Goal: Task Accomplishment & Management: Use online tool/utility

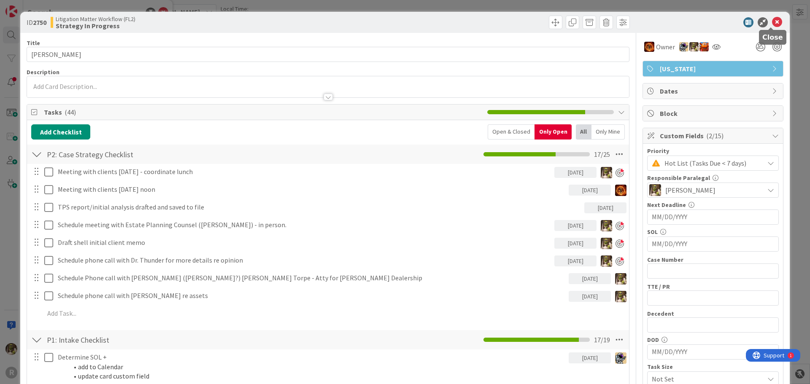
click at [772, 23] on icon at bounding box center [777, 22] width 10 height 10
click at [772, 19] on icon at bounding box center [777, 22] width 10 height 10
click at [772, 20] on icon at bounding box center [777, 22] width 10 height 10
click at [772, 26] on icon at bounding box center [777, 22] width 10 height 10
click at [772, 23] on icon at bounding box center [777, 22] width 10 height 10
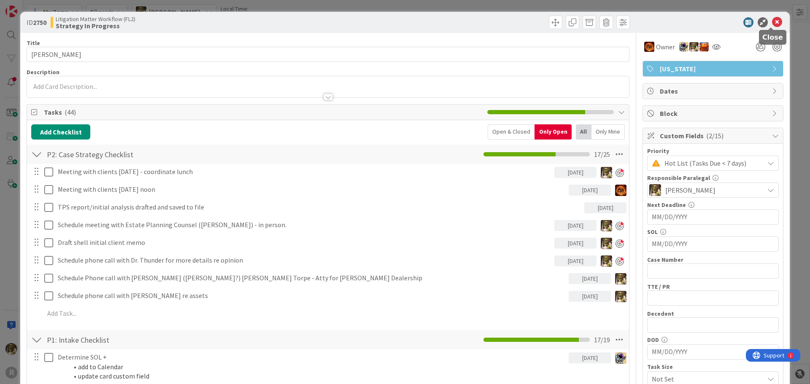
click at [773, 21] on icon at bounding box center [777, 22] width 10 height 10
click at [772, 22] on icon at bounding box center [777, 22] width 10 height 10
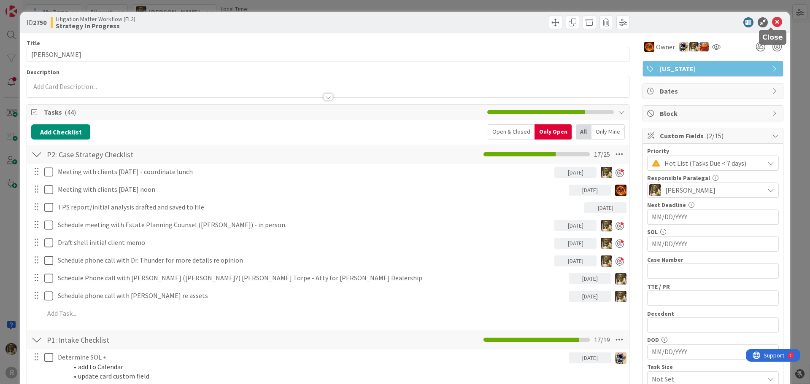
click at [772, 22] on icon at bounding box center [777, 22] width 10 height 10
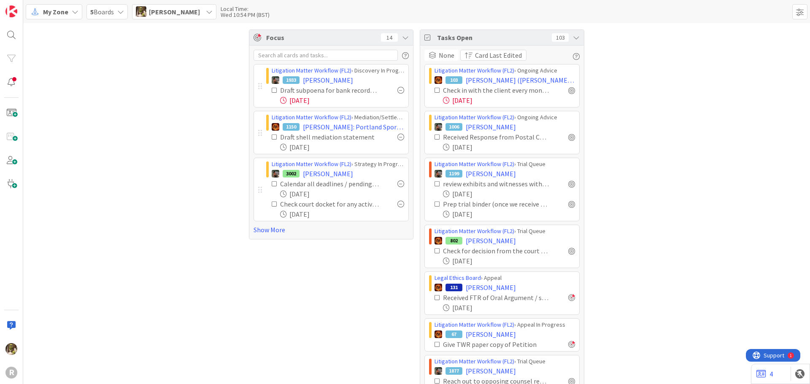
click at [115, 6] on div "5 Boards" at bounding box center [106, 11] width 41 height 15
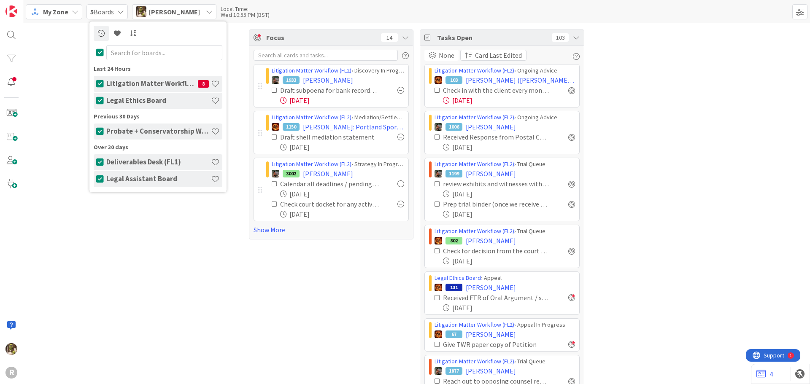
click at [138, 131] on h4 "Probate + Conservatorship Workflow (FL2)" at bounding box center [158, 131] width 105 height 8
click at [136, 126] on div "Probate + Conservatorship Workflow (FL2)" at bounding box center [163, 132] width 119 height 16
click at [65, 11] on span "My Zone" at bounding box center [55, 12] width 25 height 10
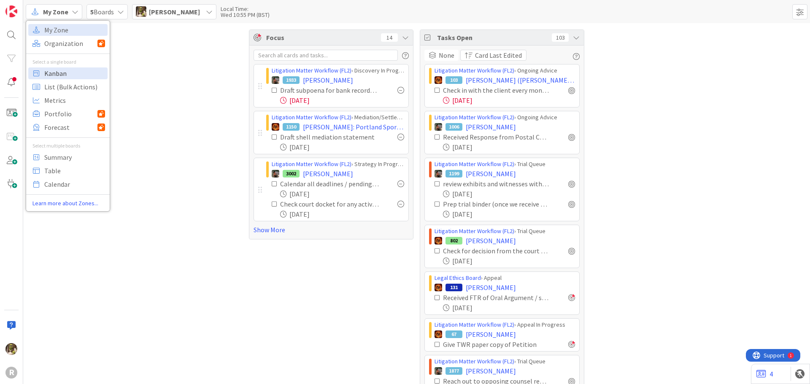
click at [61, 73] on span "Kanban" at bounding box center [74, 73] width 61 height 13
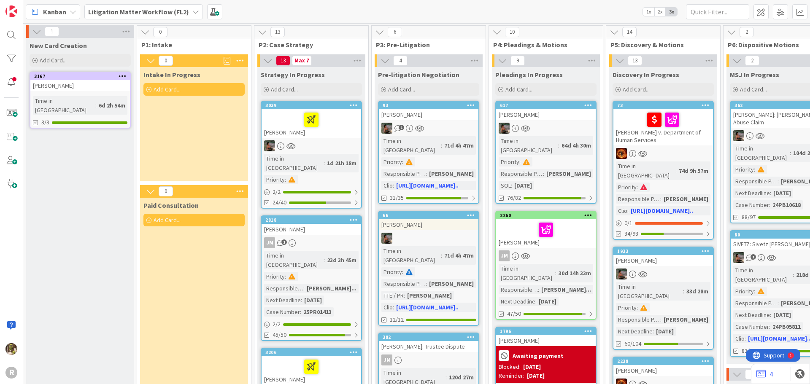
click at [184, 11] on b "Litigation Matter Workflow (FL2)" at bounding box center [138, 12] width 101 height 8
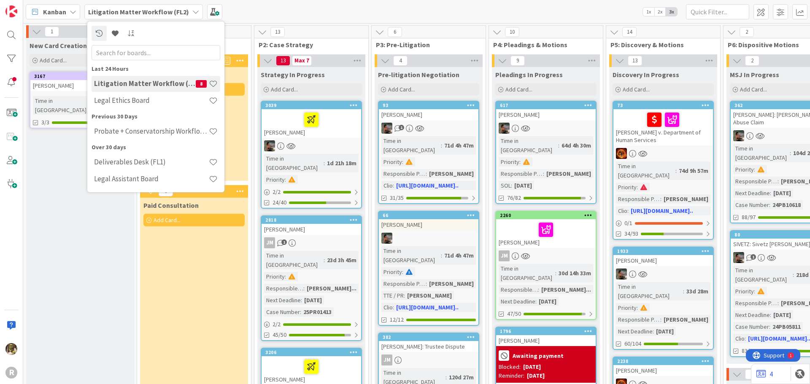
click at [65, 12] on span "Kanban" at bounding box center [54, 12] width 23 height 10
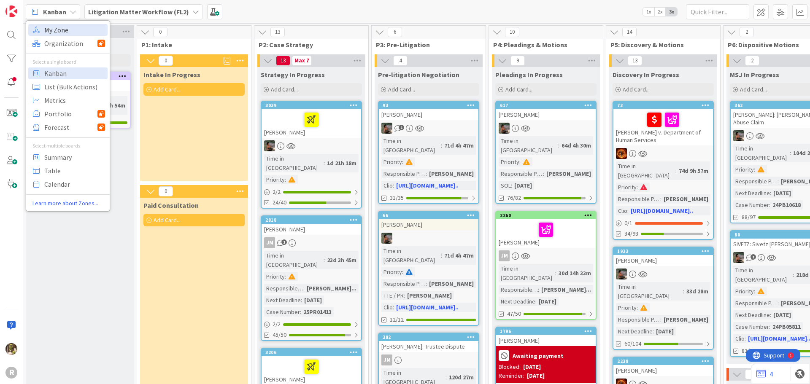
click at [75, 30] on span "My Zone" at bounding box center [74, 30] width 61 height 13
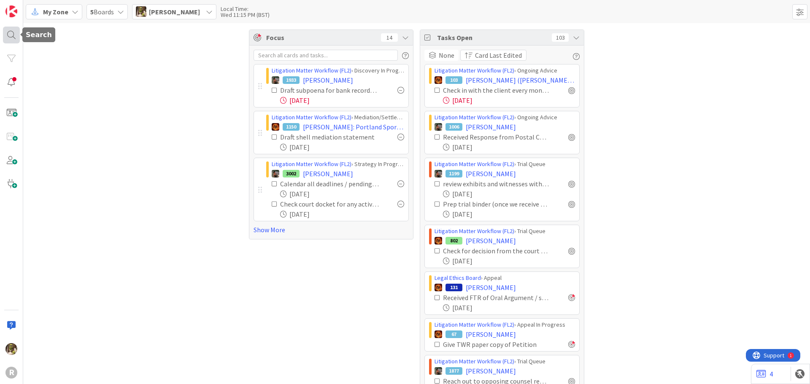
click at [14, 39] on div at bounding box center [11, 35] width 17 height 17
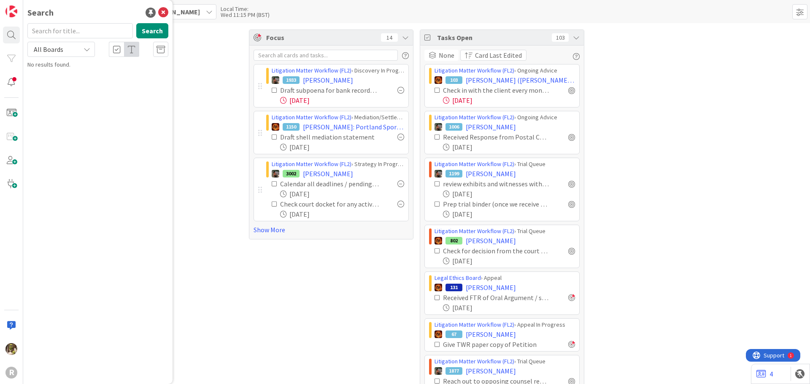
click at [102, 37] on input "text" at bounding box center [79, 30] width 105 height 15
type input "ohlmann"
click at [151, 32] on button "Search" at bounding box center [152, 30] width 32 height 15
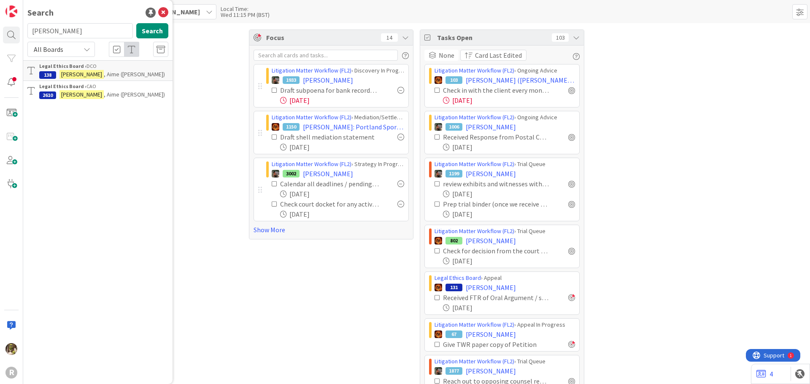
click at [127, 98] on span ", Aime (Kaleena Holzinger-Fancher)" at bounding box center [134, 95] width 61 height 8
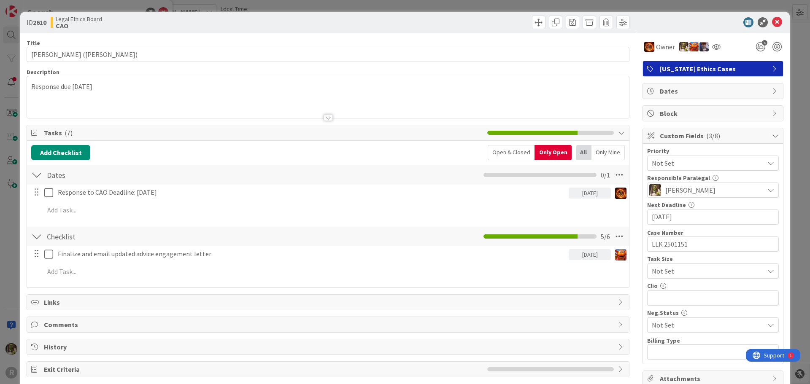
click at [137, 89] on p "Response due October 8, 2025" at bounding box center [327, 87] width 593 height 10
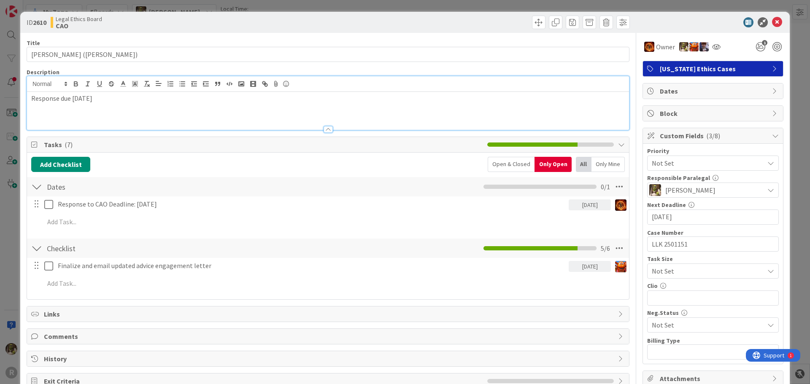
drag, startPoint x: 130, startPoint y: 101, endPoint x: 97, endPoint y: 96, distance: 33.3
click at [97, 96] on p "Response due October 8, 2025" at bounding box center [327, 99] width 593 height 10
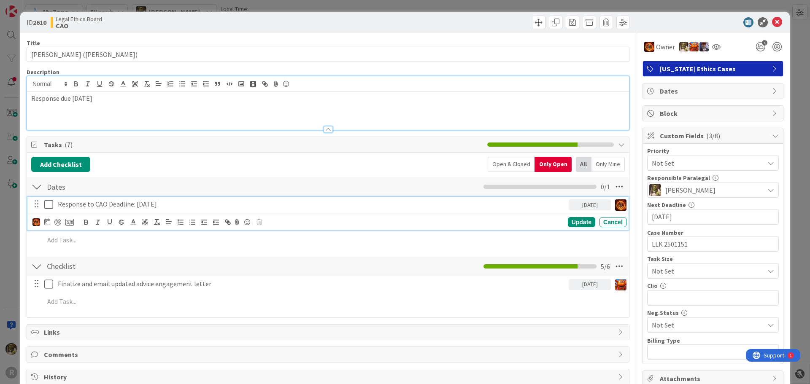
click at [189, 203] on p "Response to CAO Deadline: October 8" at bounding box center [311, 204] width 507 height 10
click at [49, 221] on div at bounding box center [52, 222] width 41 height 10
click at [49, 221] on icon at bounding box center [47, 221] width 6 height 7
click at [109, 312] on td "15" at bounding box center [111, 309] width 16 height 16
click at [112, 319] on td "22" at bounding box center [111, 325] width 16 height 16
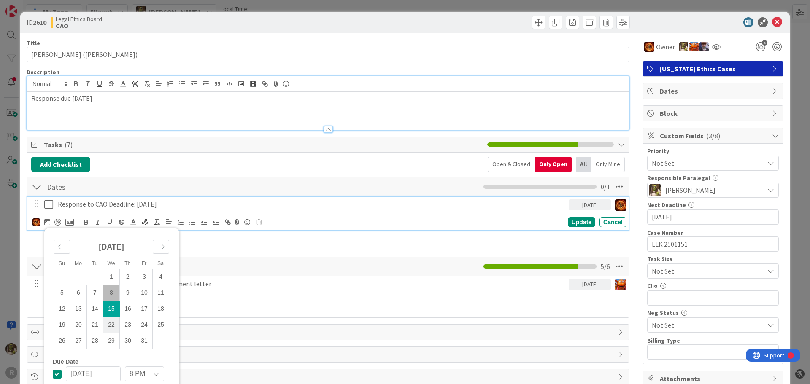
type input "10/22/2025"
click at [573, 222] on div "Update" at bounding box center [581, 222] width 27 height 10
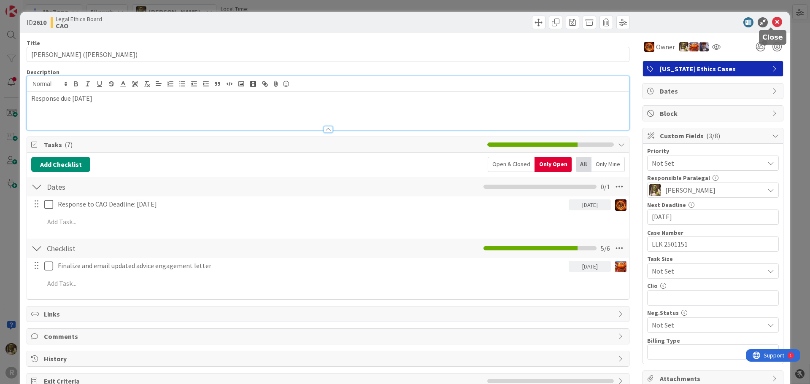
click at [772, 24] on icon at bounding box center [777, 22] width 10 height 10
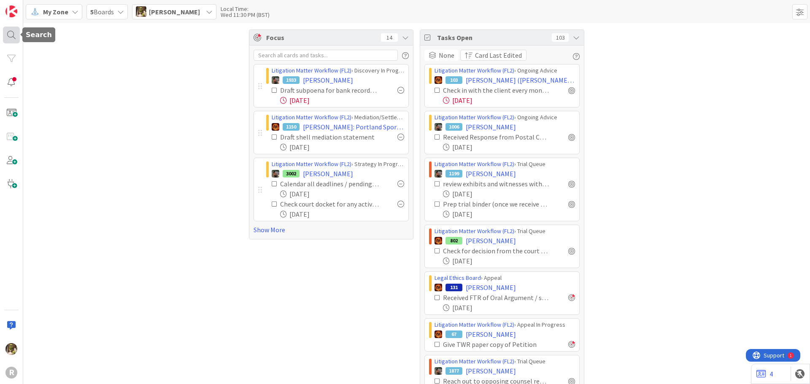
click at [18, 31] on div at bounding box center [11, 35] width 17 height 17
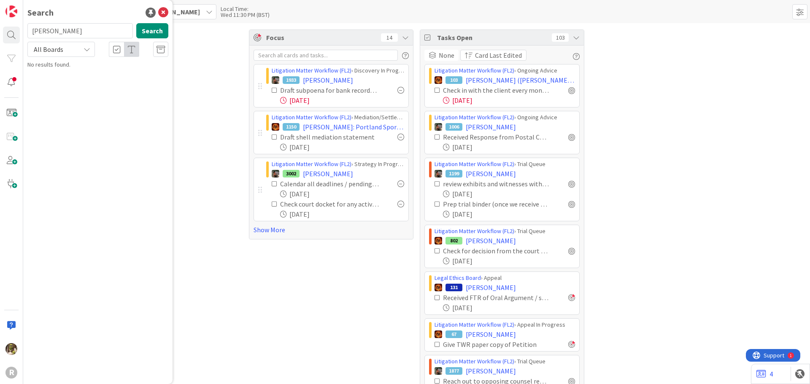
drag, startPoint x: 72, startPoint y: 35, endPoint x: 31, endPoint y: 35, distance: 40.5
click at [34, 35] on input "ohlmann" at bounding box center [79, 30] width 105 height 15
type input "o"
type input "lancaster"
click at [87, 65] on b "Litigation Matter Workflow (FL2) ›" at bounding box center [79, 66] width 81 height 6
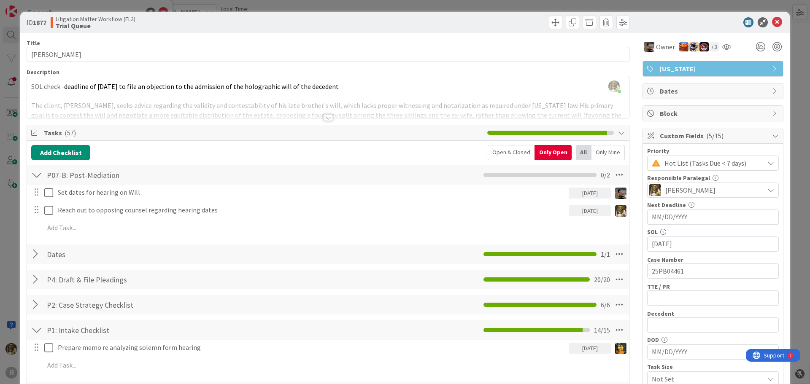
click at [38, 254] on div at bounding box center [36, 254] width 11 height 15
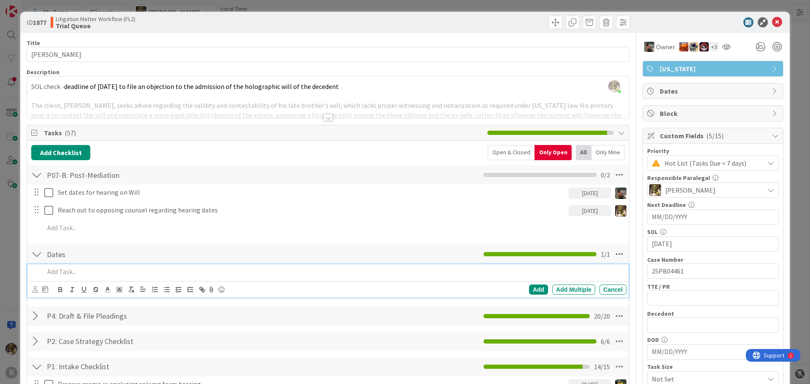
click at [65, 272] on p at bounding box center [333, 272] width 579 height 10
click at [35, 290] on icon at bounding box center [34, 289] width 5 height 6
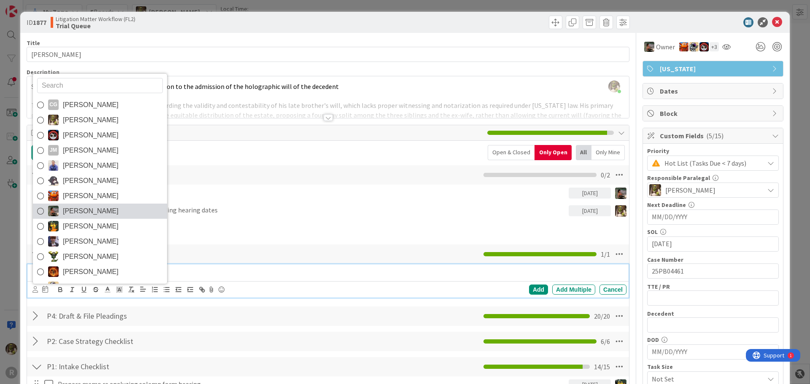
click at [73, 206] on span "Max Whittington" at bounding box center [91, 211] width 56 height 13
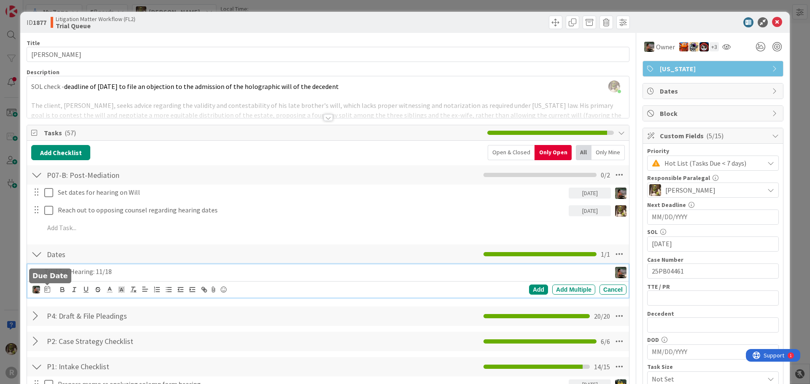
click at [48, 290] on icon at bounding box center [47, 289] width 6 height 7
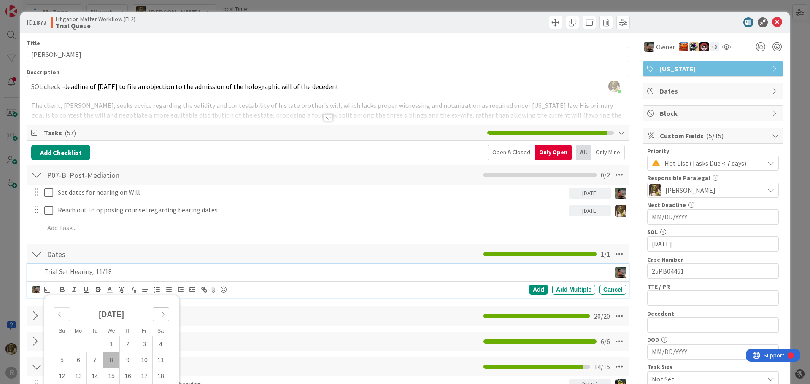
click at [157, 312] on icon "Move forward to switch to the next month." at bounding box center [161, 314] width 8 height 8
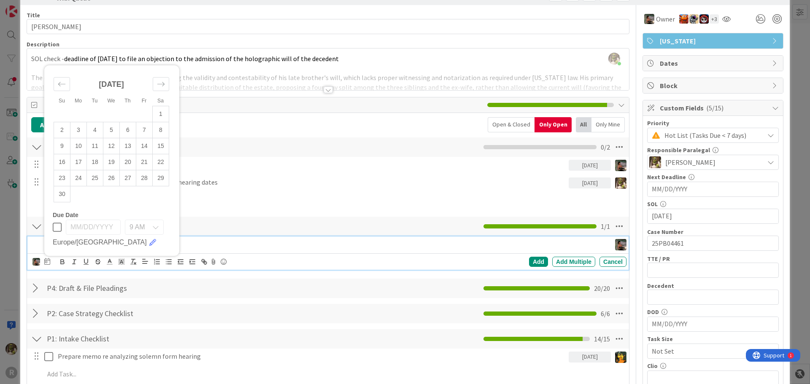
scroll to position [42, 0]
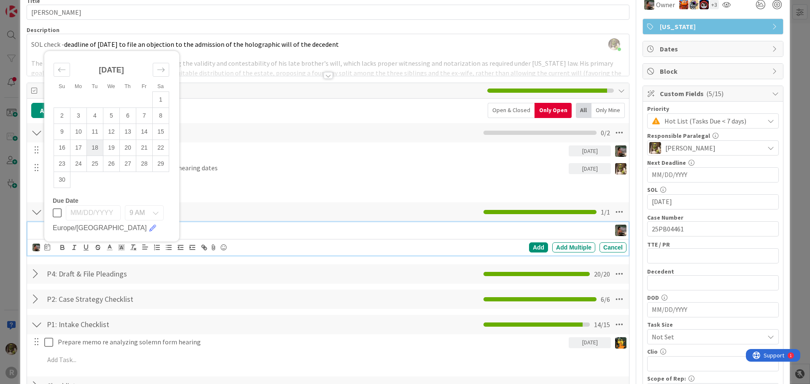
click at [91, 147] on td "18" at bounding box center [95, 148] width 16 height 16
type input "11/18/2025"
click at [531, 242] on div "CG Casandra Garcia Lopez Devine Gines Jasmin Sanchez JM Jeff Myers John Grant K…" at bounding box center [329, 248] width 594 height 12
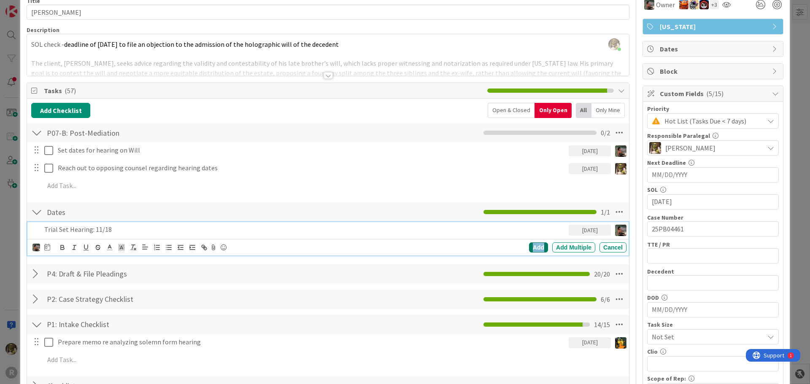
click at [529, 246] on div "Add" at bounding box center [538, 247] width 19 height 10
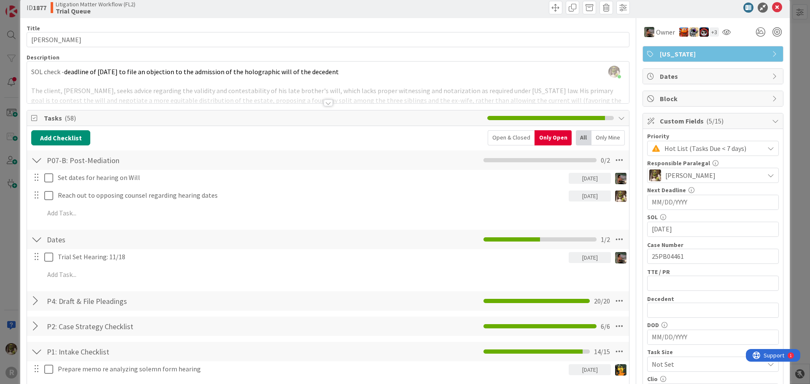
scroll to position [0, 0]
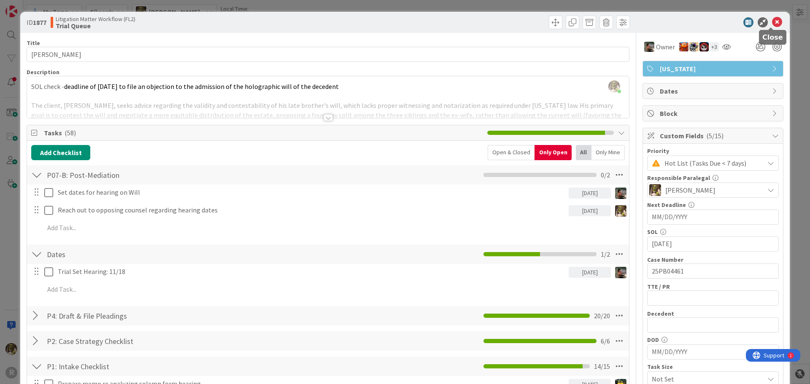
click at [773, 22] on icon at bounding box center [777, 22] width 10 height 10
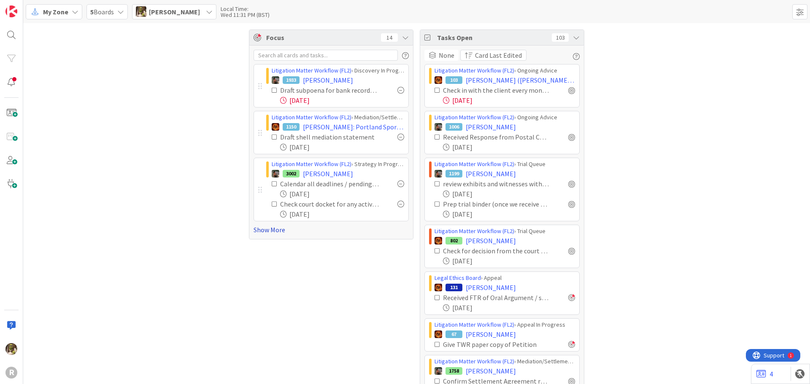
click at [271, 229] on link "Show More" at bounding box center [330, 230] width 155 height 10
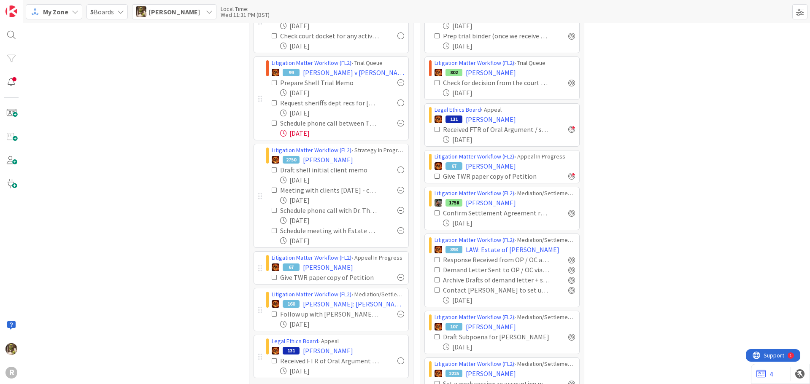
scroll to position [169, 0]
click at [367, 67] on span "David S. Rous v Jodi L. Blackburn" at bounding box center [353, 72] width 101 height 10
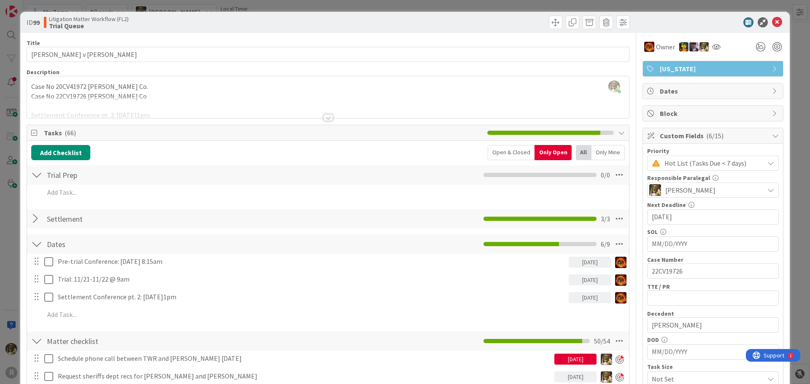
scroll to position [127, 0]
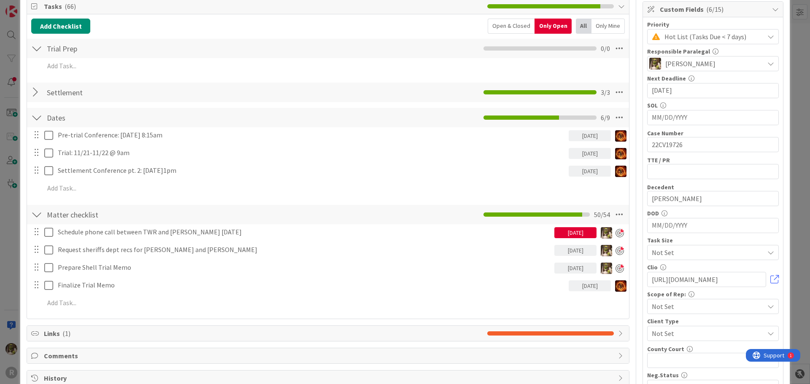
click at [519, 25] on div "Open & Closed" at bounding box center [511, 26] width 47 height 15
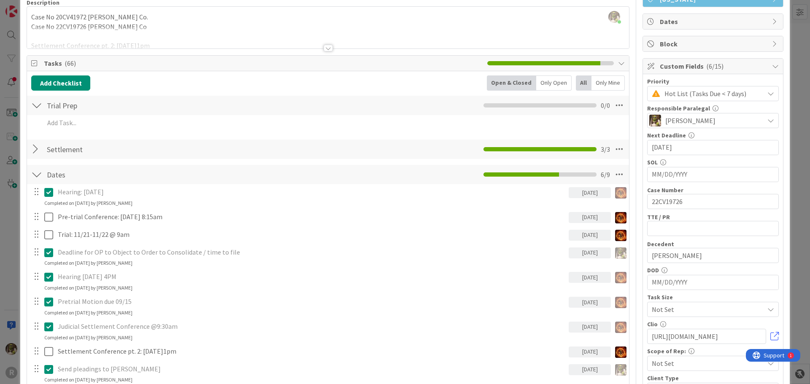
scroll to position [0, 0]
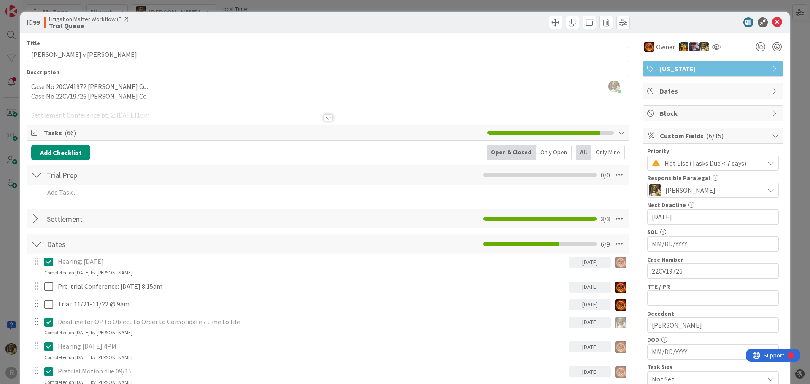
click at [555, 150] on div "Only Open" at bounding box center [553, 152] width 35 height 15
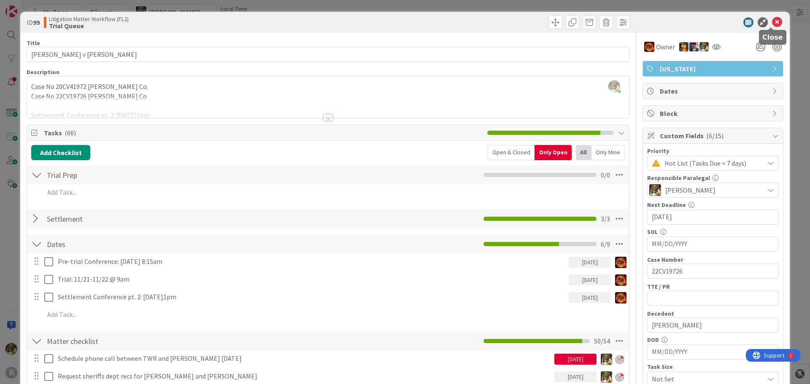
click at [769, 16] on div "ID 99 Litigation Matter Workflow (FL2) Trial Queue" at bounding box center [404, 22] width 769 height 21
click at [772, 19] on icon at bounding box center [777, 22] width 10 height 10
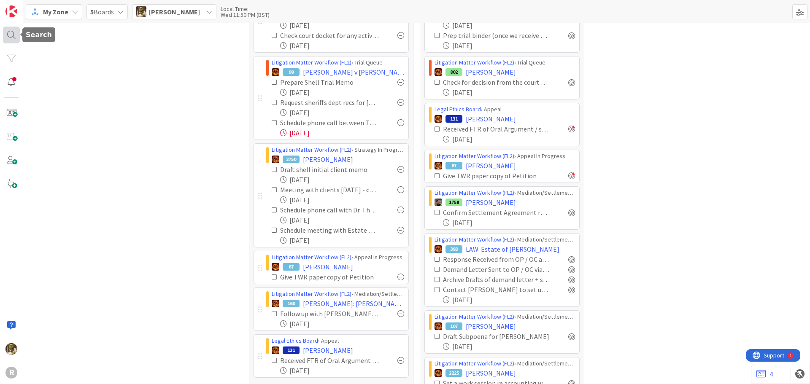
click at [10, 36] on div at bounding box center [11, 35] width 17 height 17
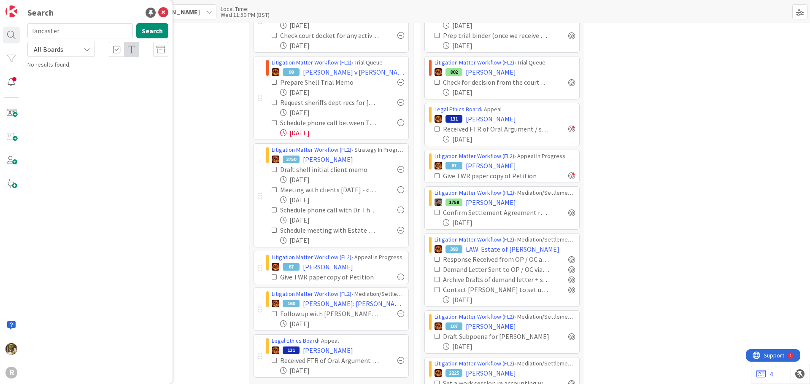
drag, startPoint x: 85, startPoint y: 32, endPoint x: -63, endPoint y: 41, distance: 148.3
click at [0, 41] on html "R Search lancaster Search All Boards No results found. My Zone 5 Boards Devine …" at bounding box center [405, 192] width 810 height 384
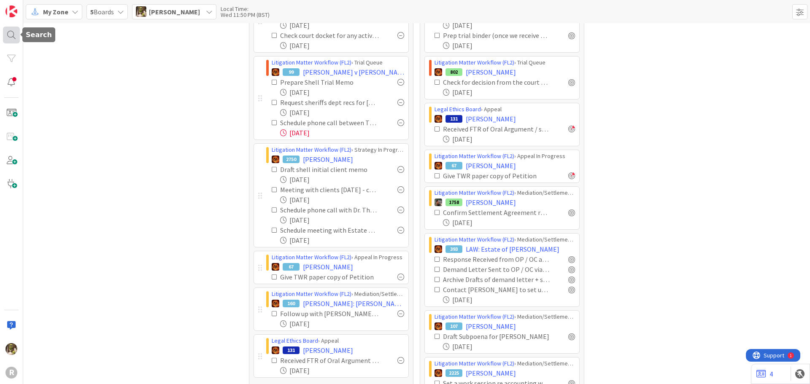
click at [13, 35] on div at bounding box center [11, 35] width 17 height 17
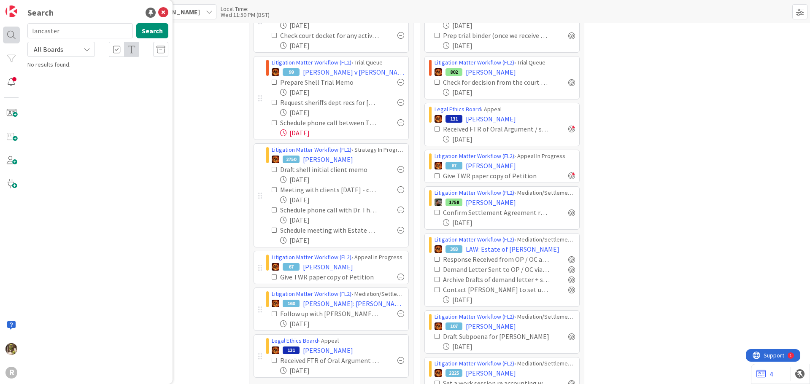
drag, startPoint x: 67, startPoint y: 26, endPoint x: 10, endPoint y: 27, distance: 57.4
click at [10, 27] on div "R Search lancaster Search All Boards No results found." at bounding box center [11, 192] width 23 height 384
type input "qvale"
click at [85, 73] on span ", Gloria" at bounding box center [101, 74] width 44 height 8
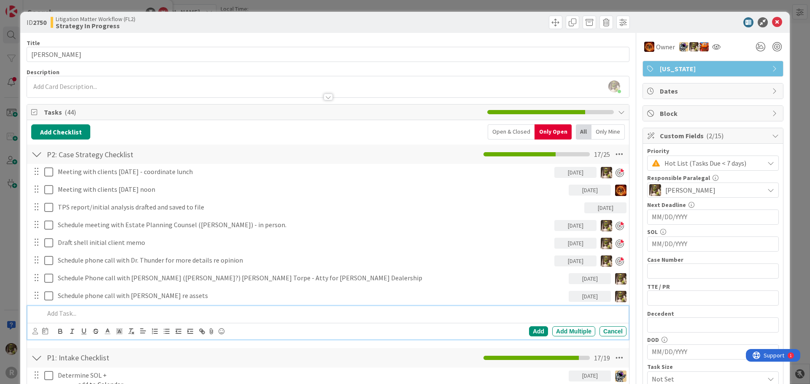
click at [71, 310] on p at bounding box center [333, 314] width 579 height 10
click at [71, 310] on p "Build out tasks from 10/8 meeting with clients" at bounding box center [333, 314] width 579 height 10
click at [34, 329] on icon at bounding box center [34, 331] width 5 height 6
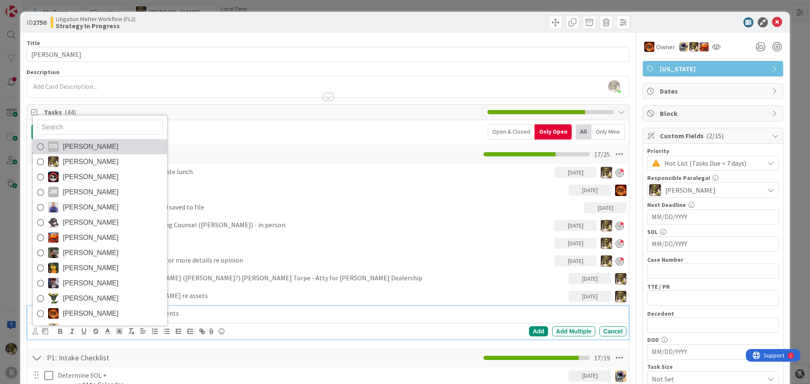
click at [74, 152] on span "Casandra Garcia Lopez" at bounding box center [91, 146] width 56 height 13
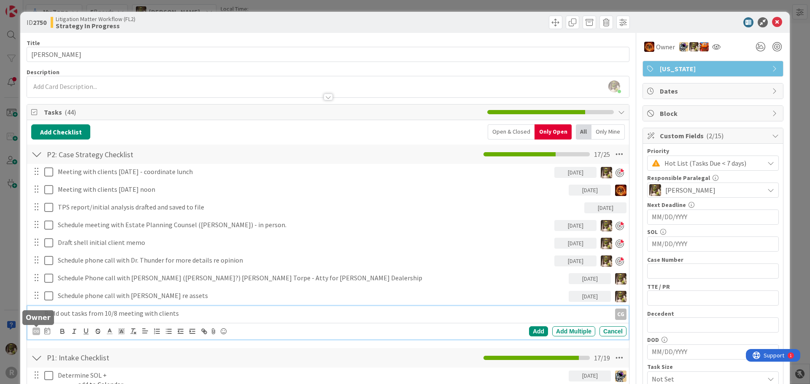
click at [35, 330] on div "CG" at bounding box center [36, 332] width 8 height 8
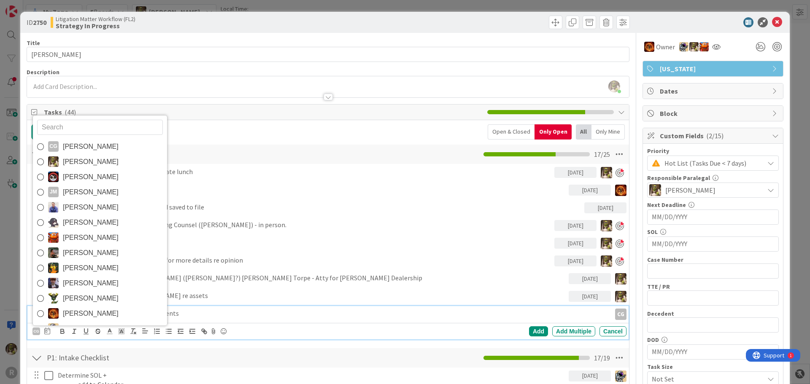
click at [69, 161] on span "Devine Gines" at bounding box center [91, 162] width 56 height 13
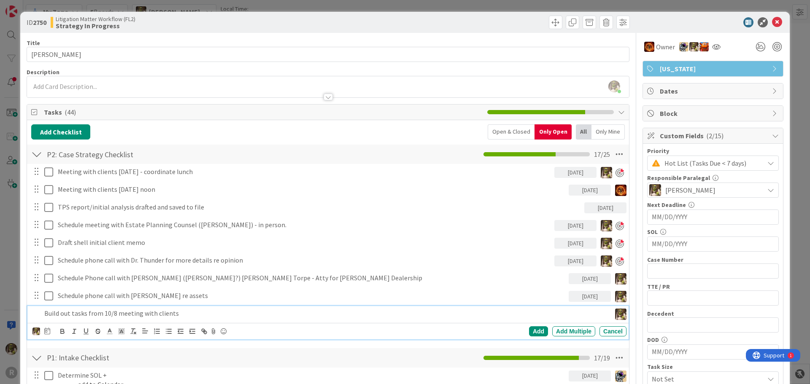
click at [49, 333] on icon at bounding box center [47, 331] width 6 height 7
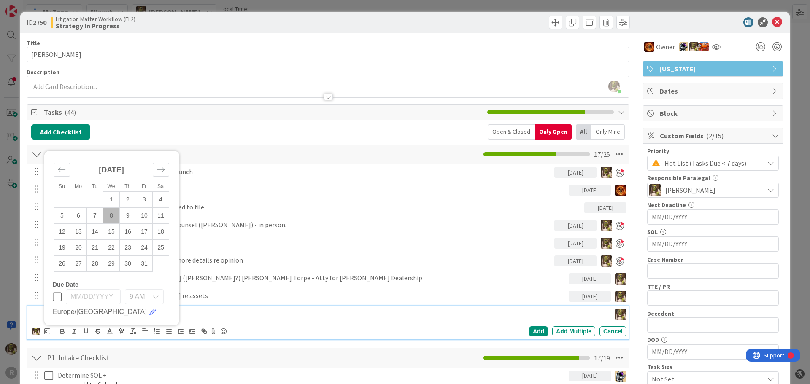
click at [114, 216] on td "8" at bounding box center [111, 215] width 16 height 16
type input "10/08/2025"
click at [529, 328] on div "Add" at bounding box center [538, 331] width 19 height 10
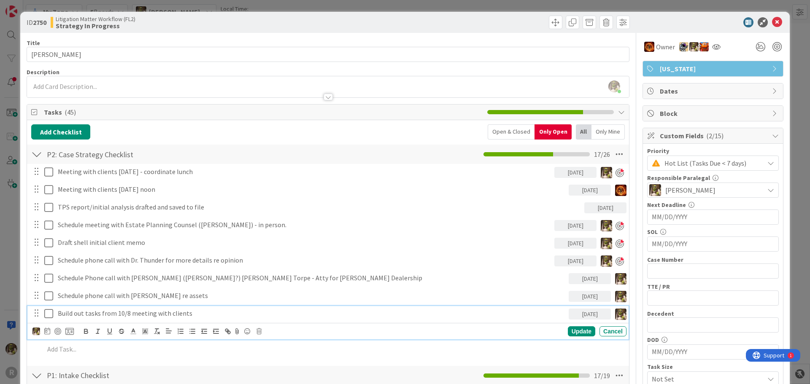
click at [537, 313] on p "Build out tasks from 10/8 meeting with clients" at bounding box center [311, 314] width 507 height 10
click at [59, 334] on div at bounding box center [57, 331] width 7 height 7
click at [579, 329] on div "Update" at bounding box center [581, 332] width 27 height 10
click at [219, 308] on div "Build out tasks from 10/8 meeting with clients" at bounding box center [304, 313] width 500 height 15
click at [580, 333] on div "Update" at bounding box center [581, 332] width 27 height 10
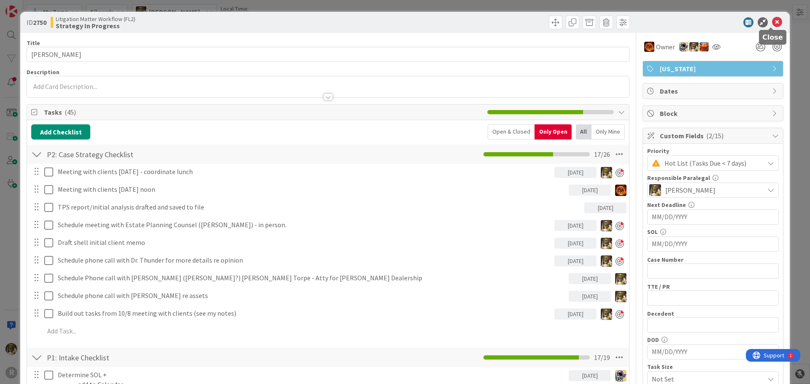
click at [773, 17] on icon at bounding box center [777, 22] width 10 height 10
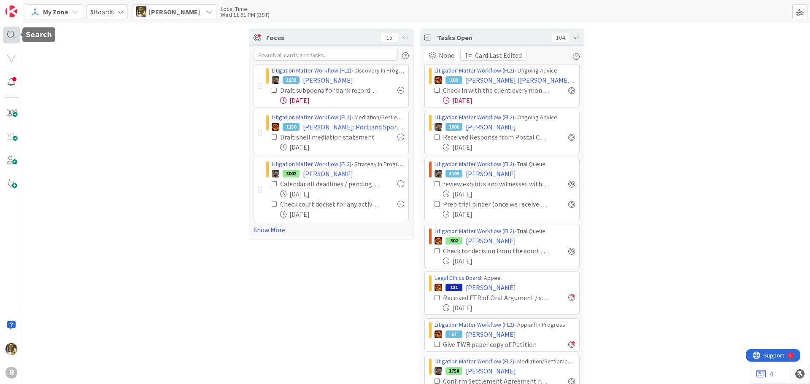
click at [12, 34] on div at bounding box center [11, 35] width 17 height 17
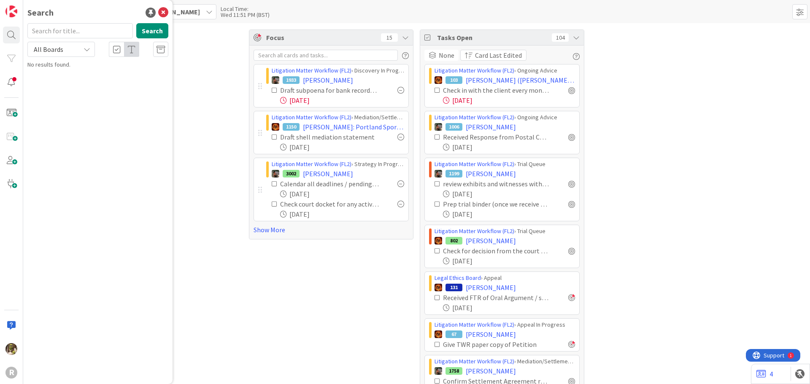
click at [75, 30] on input "text" at bounding box center [79, 30] width 105 height 15
type input "ohlmann"
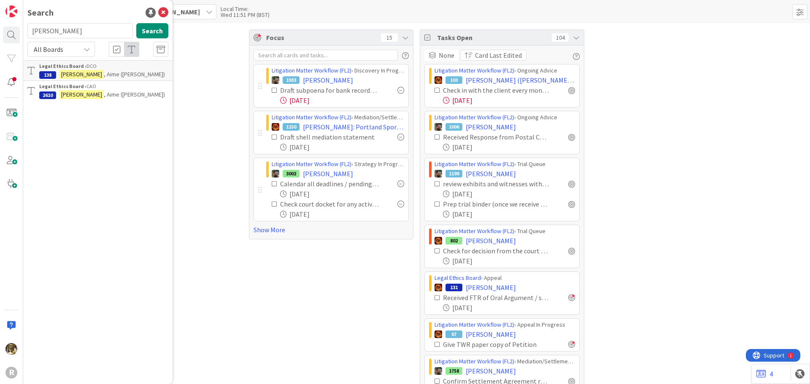
click at [104, 72] on span ", Aime (Carty)" at bounding box center [134, 74] width 61 height 8
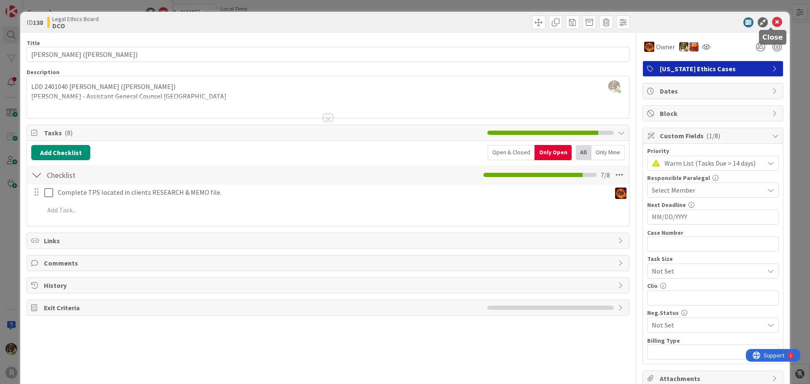
click at [772, 22] on icon at bounding box center [777, 22] width 10 height 10
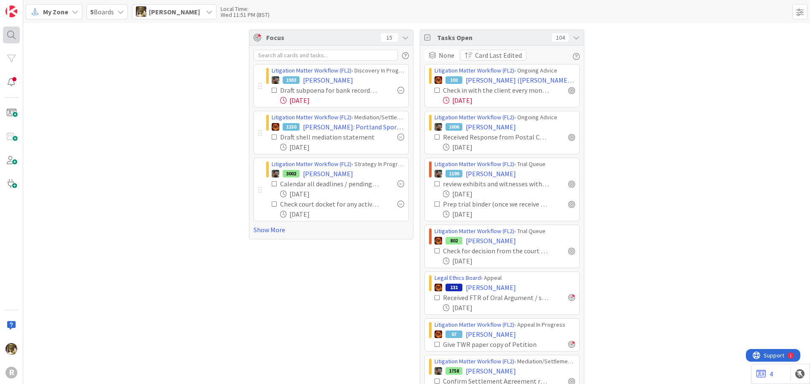
click at [19, 35] on div at bounding box center [11, 35] width 17 height 17
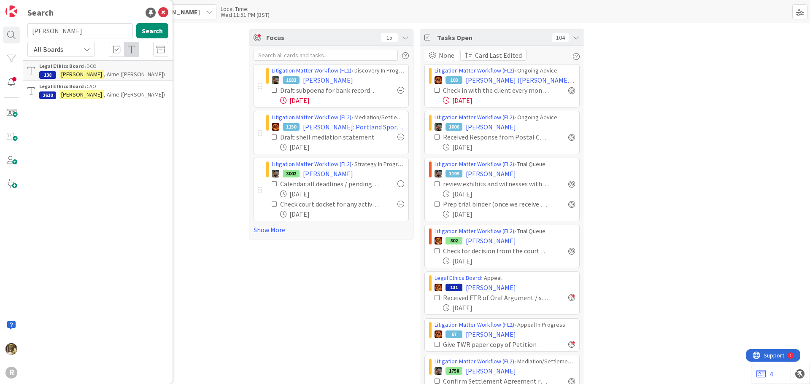
click at [80, 94] on mark "OHLMANN" at bounding box center [81, 94] width 44 height 9
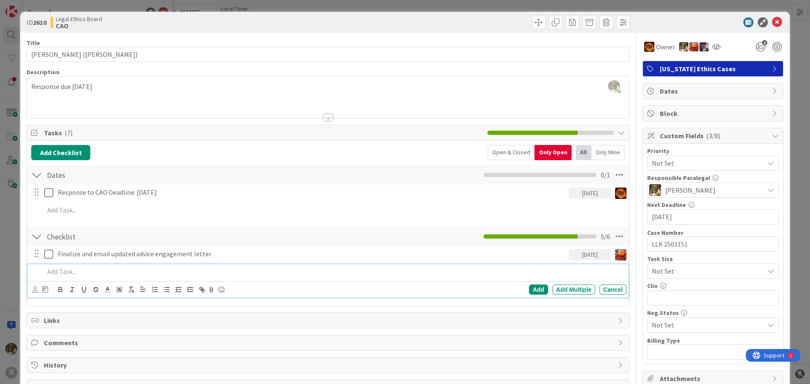
click at [100, 269] on p at bounding box center [333, 272] width 579 height 10
click at [36, 286] on div at bounding box center [34, 289] width 5 height 9
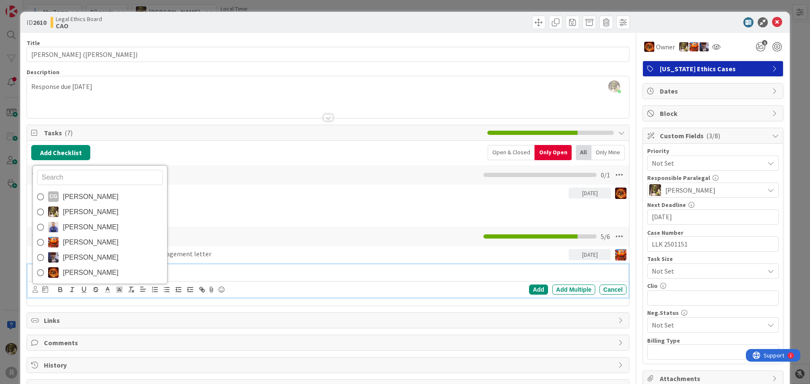
click at [66, 214] on span "Devine Gines" at bounding box center [91, 212] width 56 height 13
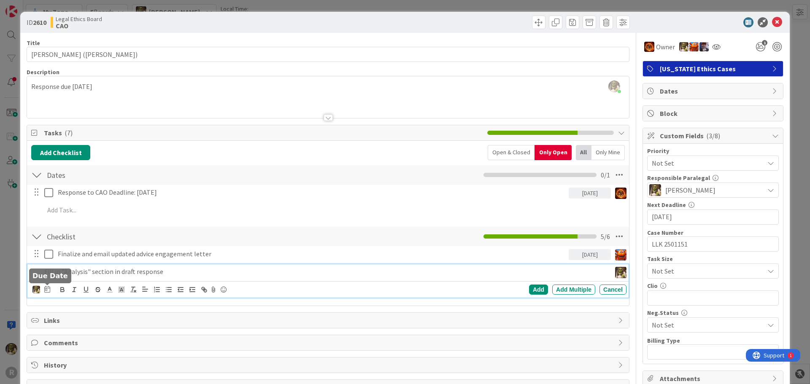
click at [49, 290] on icon at bounding box center [47, 289] width 6 height 7
click at [114, 359] on td "8" at bounding box center [111, 360] width 16 height 16
type input "10/08/2025"
click at [531, 289] on div "Add" at bounding box center [538, 290] width 19 height 10
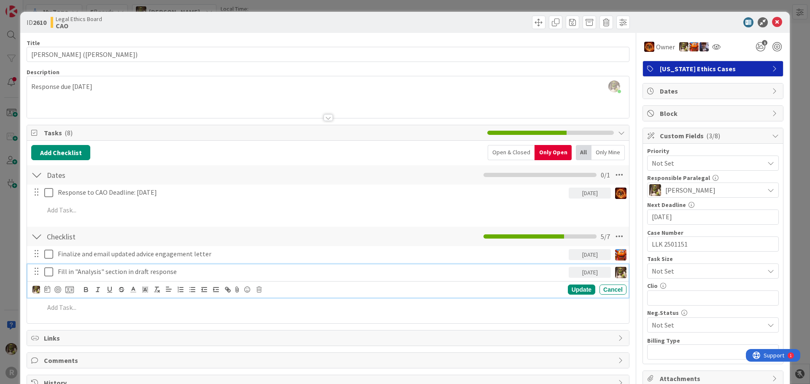
click at [118, 269] on p "Fill in "Analysis" section in draft response" at bounding box center [311, 272] width 507 height 10
click at [59, 291] on div at bounding box center [57, 289] width 7 height 7
click at [580, 290] on div "Update" at bounding box center [581, 290] width 27 height 10
